Goal: Task Accomplishment & Management: Use online tool/utility

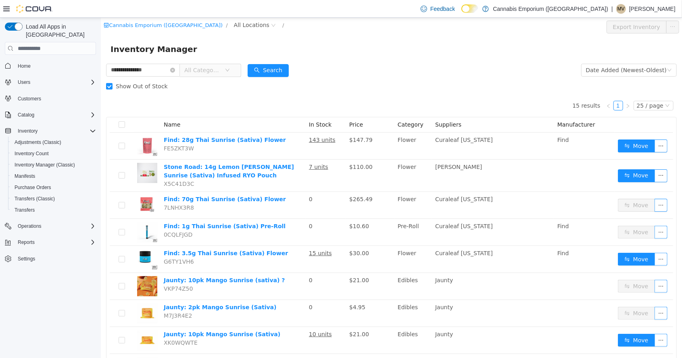
click at [180, 70] on input "**********" at bounding box center [143, 70] width 74 height 13
click at [175, 72] on icon "icon: close-circle" at bounding box center [172, 70] width 5 height 5
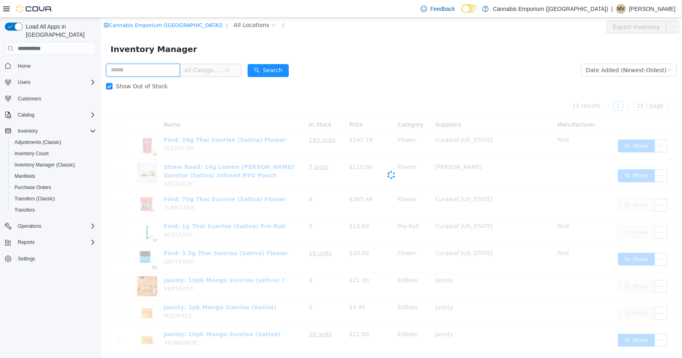
click at [173, 69] on input "text" at bounding box center [143, 70] width 74 height 13
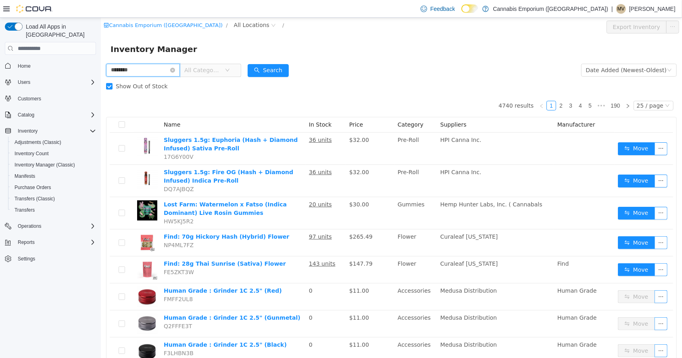
type input "********"
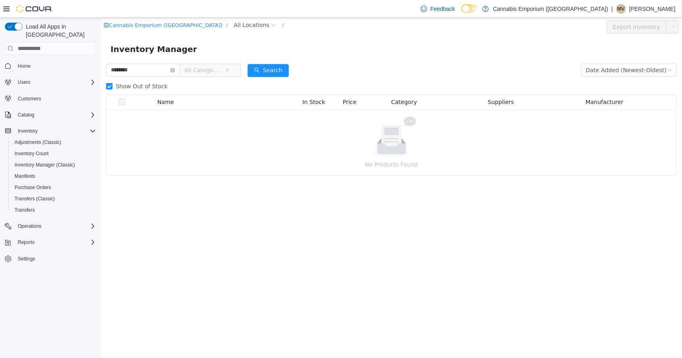
click at [420, 48] on div "Inventory Manager" at bounding box center [391, 49] width 562 height 13
click at [141, 84] on span "Show Out of Stock" at bounding box center [141, 86] width 59 height 6
click at [128, 86] on span "Show Out of Stock" at bounding box center [141, 86] width 59 height 6
click at [175, 72] on icon "icon: close-circle" at bounding box center [172, 70] width 5 height 5
click at [176, 70] on input "text" at bounding box center [143, 70] width 74 height 13
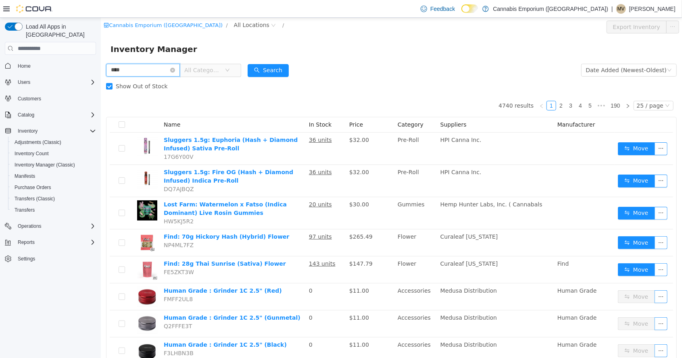
type input "****"
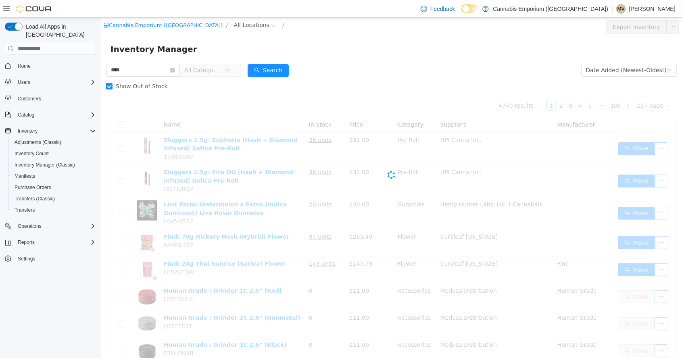
click at [425, 53] on div "Inventory Manager" at bounding box center [391, 49] width 562 height 13
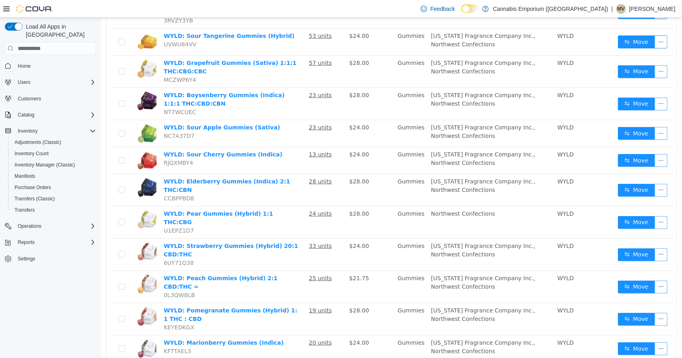
scroll to position [174, 0]
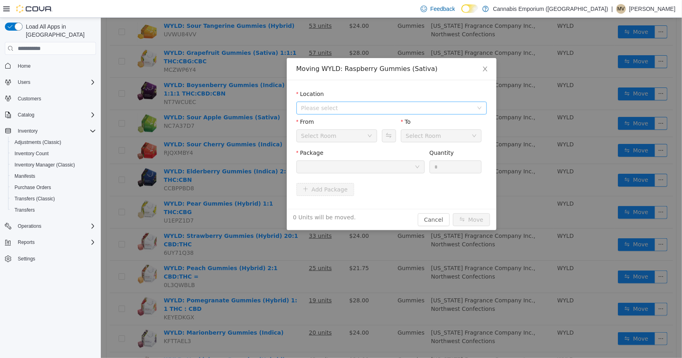
click at [385, 105] on span "Please select" at bounding box center [387, 108] width 172 height 8
click at [383, 141] on span "[STREET_ADDRESS]" at bounding box center [400, 137] width 170 height 11
click at [391, 138] on button "Swap" at bounding box center [389, 136] width 14 height 13
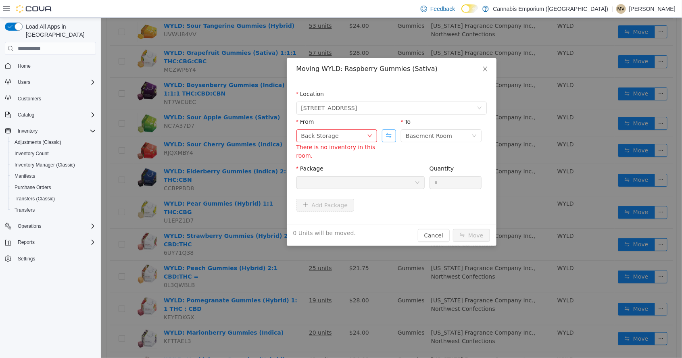
click at [392, 140] on button "Swap" at bounding box center [389, 136] width 14 height 13
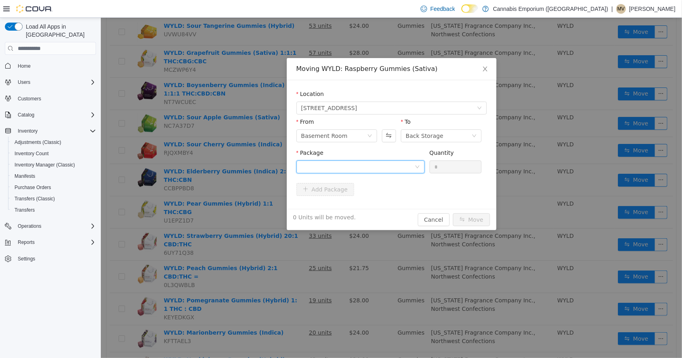
click at [402, 171] on div at bounding box center [357, 167] width 113 height 12
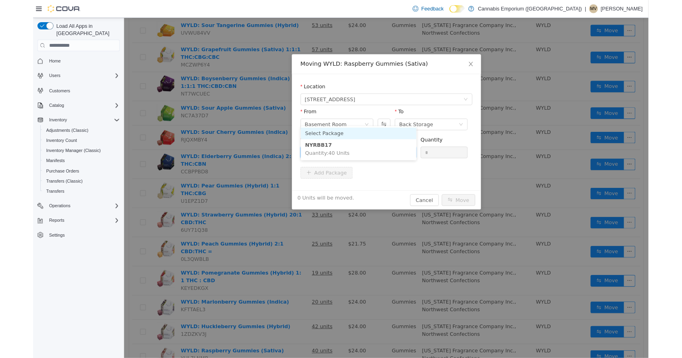
scroll to position [136, 0]
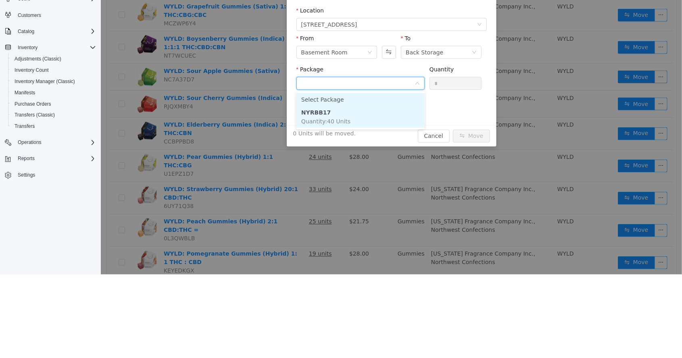
click at [361, 127] on li "NYRBB17 Quantity : 40 Units" at bounding box center [360, 117] width 128 height 22
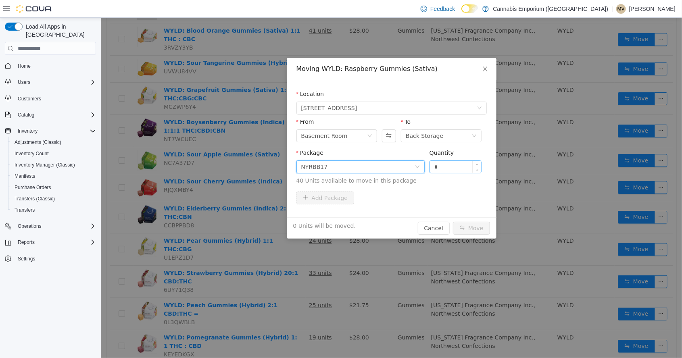
click at [465, 169] on input "*" at bounding box center [456, 167] width 52 height 12
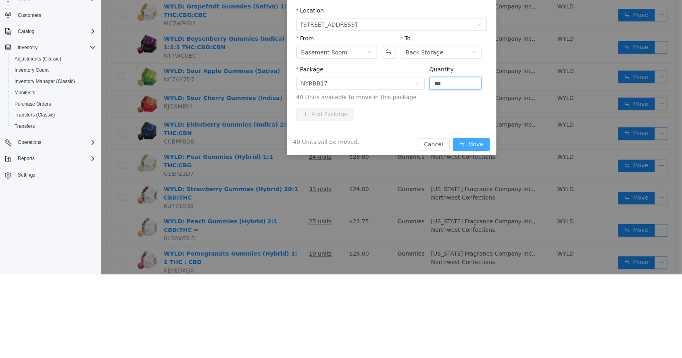
click at [475, 145] on button "Move" at bounding box center [471, 144] width 37 height 13
type input "**"
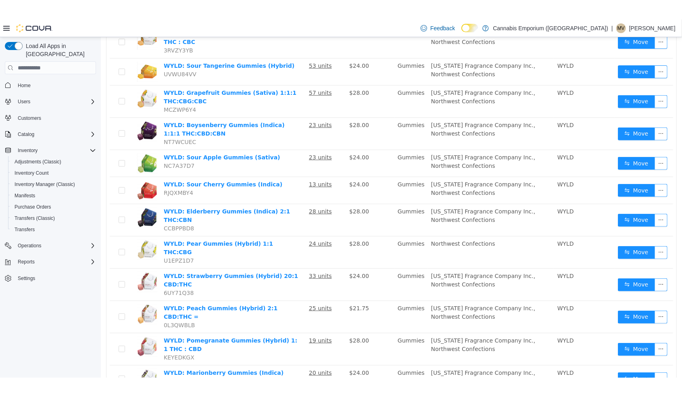
scroll to position [174, 0]
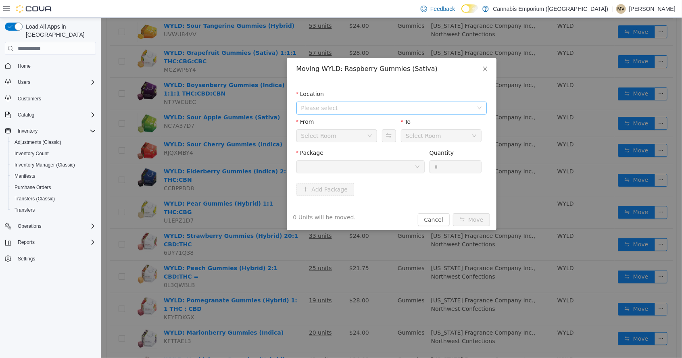
click at [398, 112] on span "Please select" at bounding box center [389, 108] width 176 height 12
click at [395, 141] on span "[STREET_ADDRESS]" at bounding box center [400, 137] width 170 height 11
click at [391, 138] on button "Swap" at bounding box center [389, 136] width 14 height 13
click at [394, 165] on div at bounding box center [357, 167] width 113 height 12
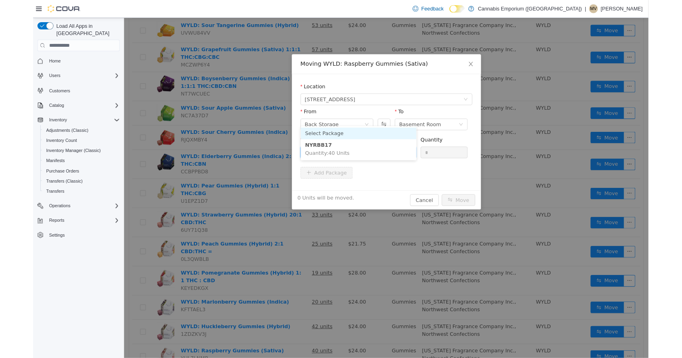
scroll to position [136, 0]
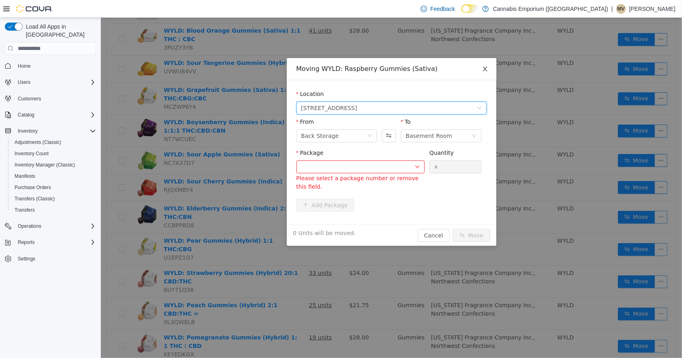
click at [487, 72] on span "Close" at bounding box center [485, 69] width 23 height 23
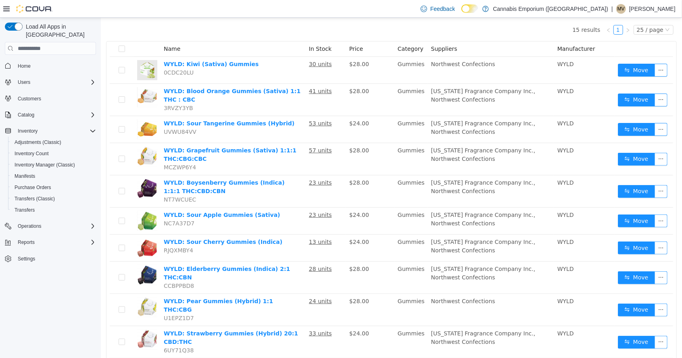
scroll to position [0, 0]
